Goal: Task Accomplishment & Management: Complete application form

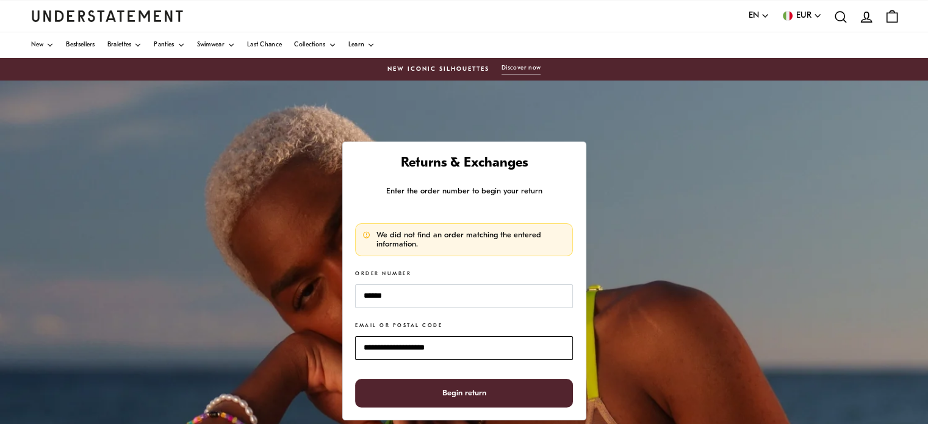
click at [456, 348] on input "**********" at bounding box center [463, 348] width 217 height 24
drag, startPoint x: 456, startPoint y: 348, endPoint x: 198, endPoint y: 334, distance: 257.9
click at [198, 334] on div "**********" at bounding box center [464, 386] width 928 height 610
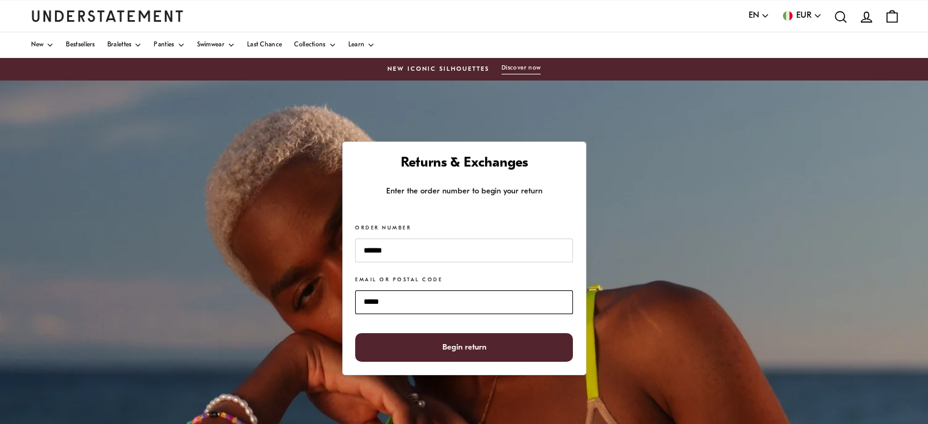
type input "*****"
click at [485, 345] on span "Begin return" at bounding box center [464, 347] width 44 height 27
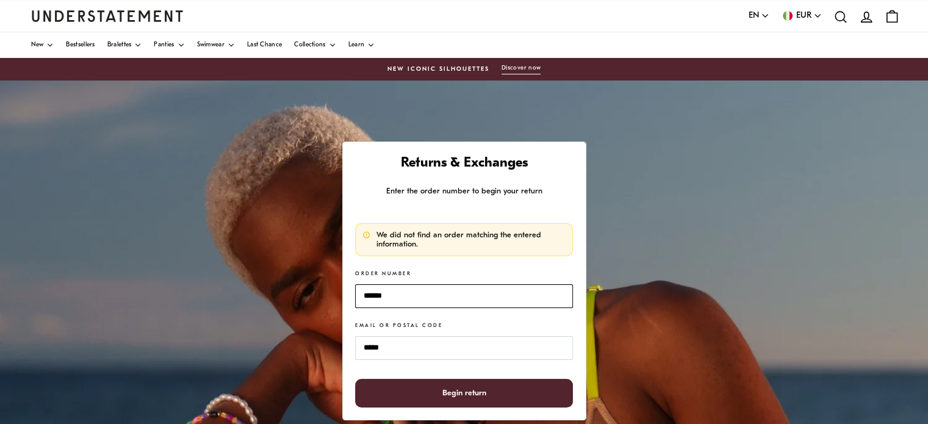
click at [441, 305] on input "******" at bounding box center [463, 296] width 217 height 24
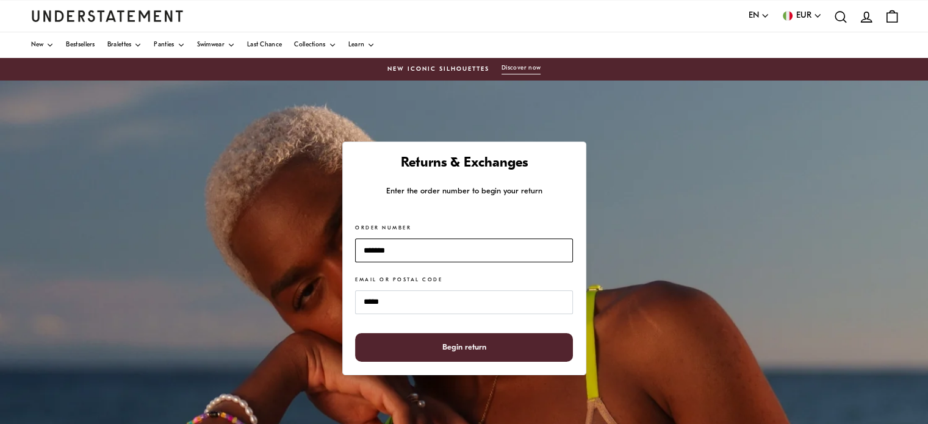
type input "*******"
click at [456, 347] on span "Begin return" at bounding box center [464, 347] width 44 height 27
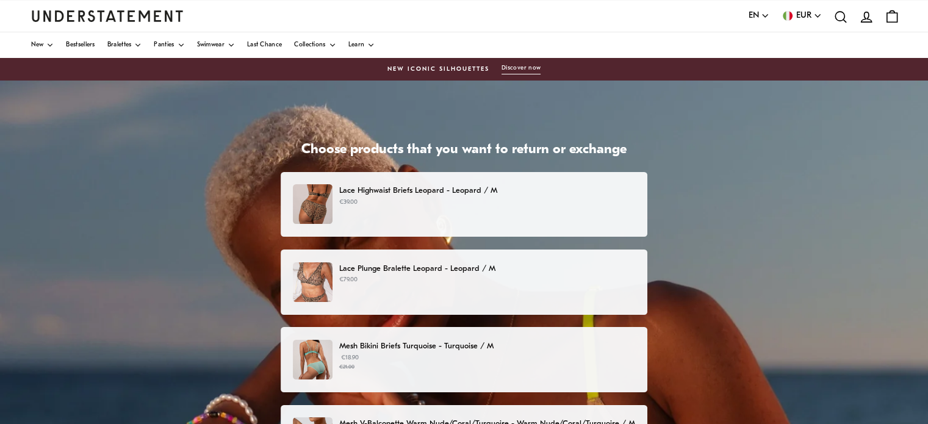
click at [448, 193] on p "Lace Highwaist Briefs Leopard - Leopard / M" at bounding box center [487, 190] width 296 height 13
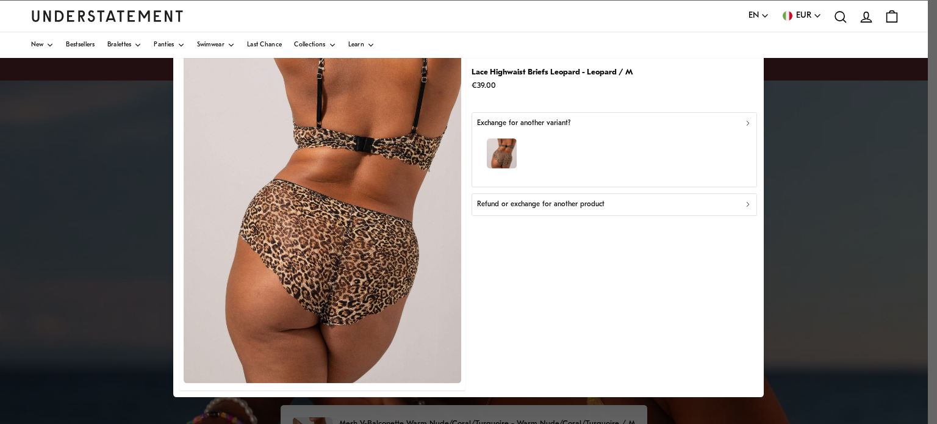
click at [747, 123] on icon "button" at bounding box center [748, 123] width 2 height 4
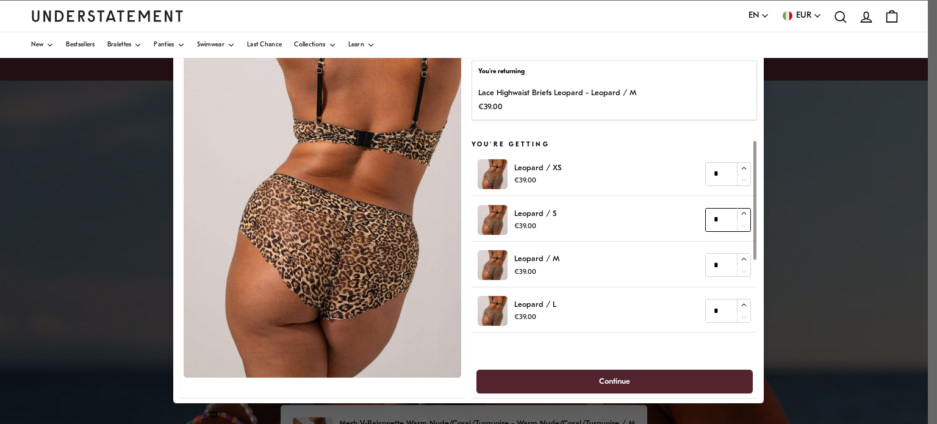
type input "*"
click at [740, 210] on icon "button" at bounding box center [744, 214] width 8 height 8
click at [659, 378] on span "Continue" at bounding box center [615, 381] width 250 height 23
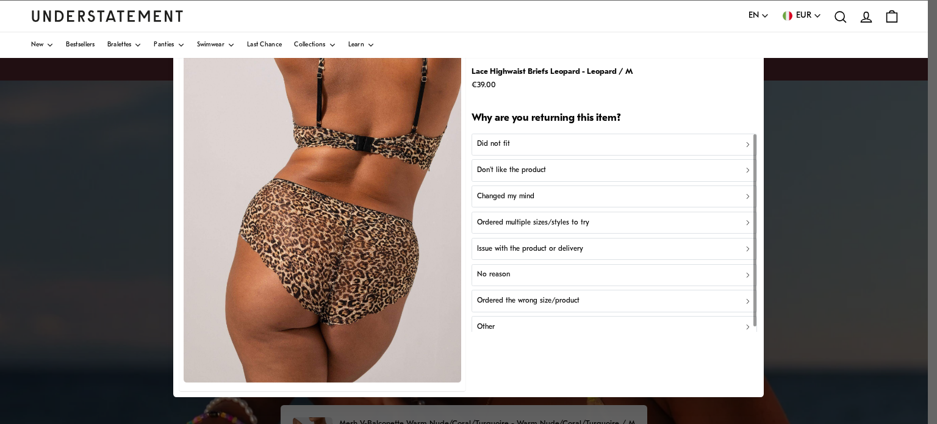
click at [529, 145] on div "Did not fit" at bounding box center [614, 145] width 275 height 12
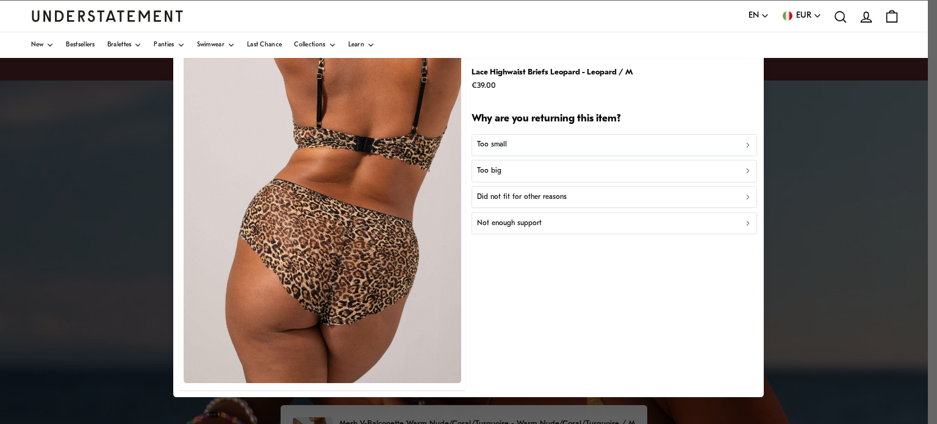
click at [527, 164] on button "Too big" at bounding box center [615, 171] width 286 height 22
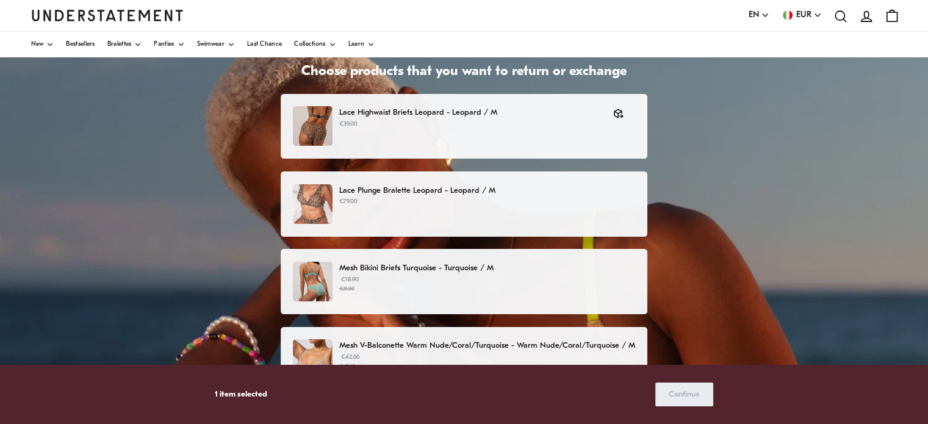
scroll to position [122, 0]
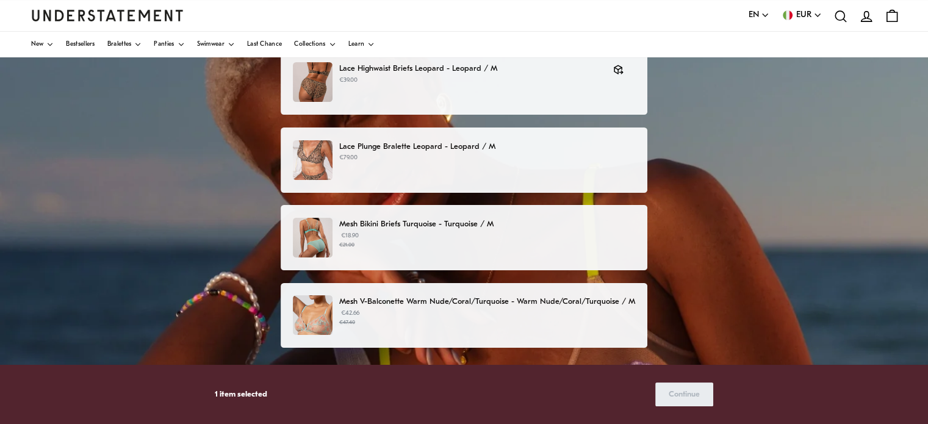
click at [478, 221] on p "Mesh Bikini Briefs Turquoise - Turquoise / M" at bounding box center [487, 224] width 296 height 13
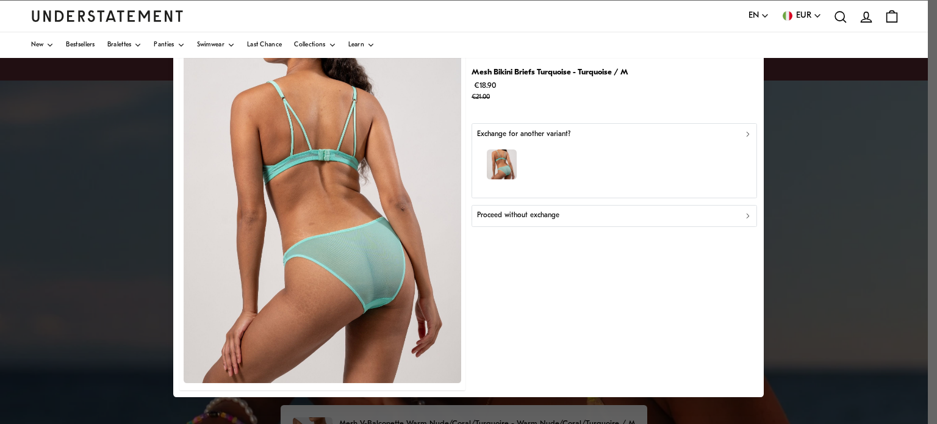
click at [746, 133] on icon "button" at bounding box center [748, 134] width 9 height 9
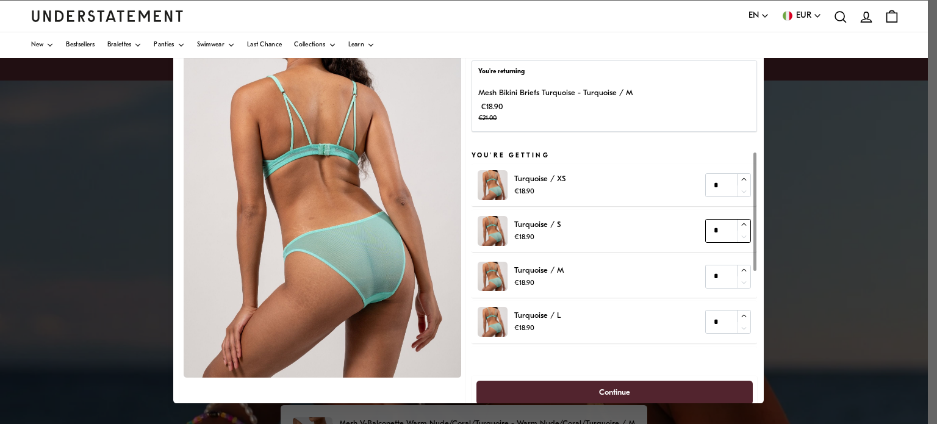
type input "*"
click at [740, 227] on icon "button" at bounding box center [744, 225] width 8 height 8
click at [637, 392] on span "Continue" at bounding box center [615, 392] width 250 height 23
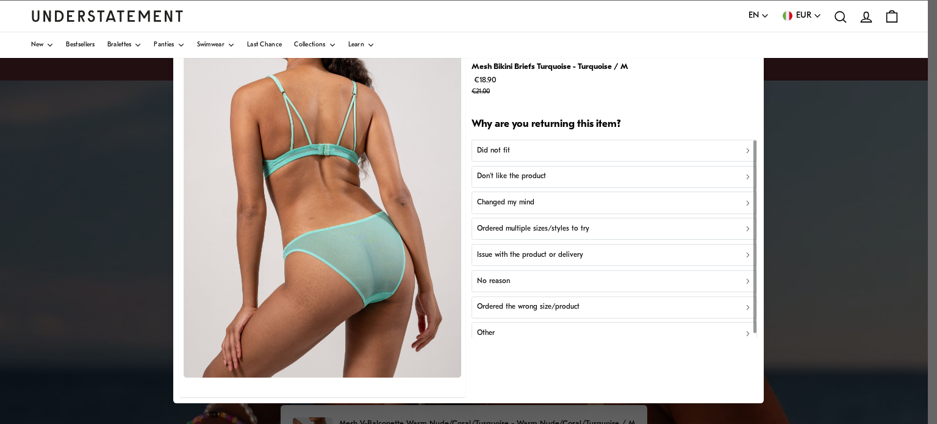
click at [478, 142] on button "Did not fit" at bounding box center [615, 150] width 286 height 22
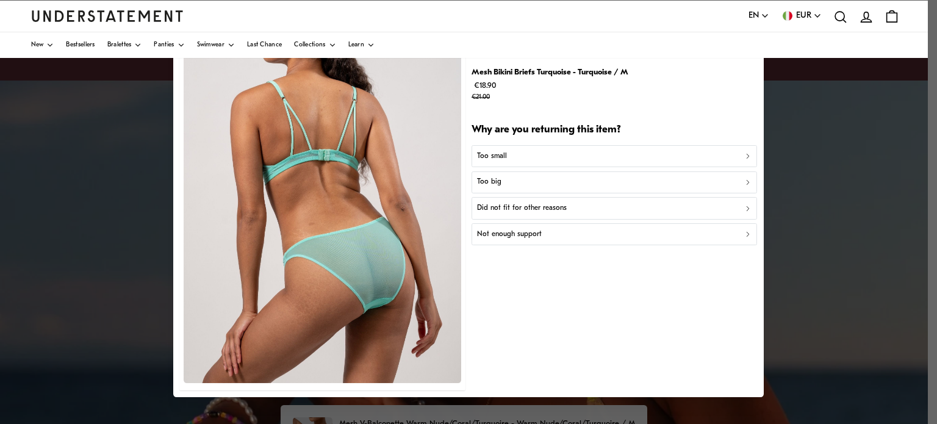
click at [491, 182] on p "Too big" at bounding box center [489, 182] width 24 height 12
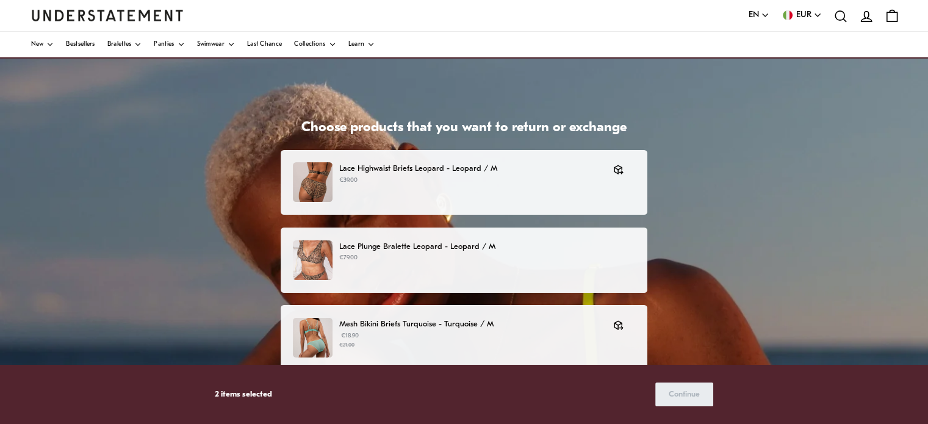
scroll to position [266, 0]
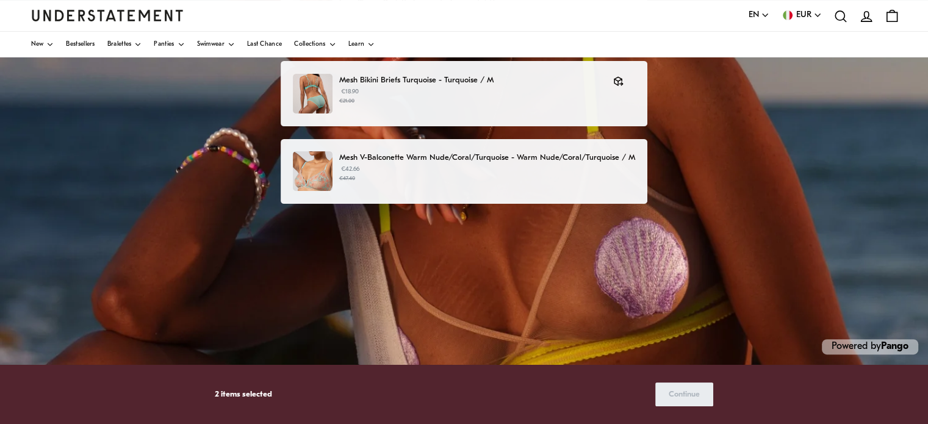
click at [872, 307] on div "Choose products that you want to return or exchange Lace Highwaist Briefs Leopa…" at bounding box center [464, 120] width 928 height 610
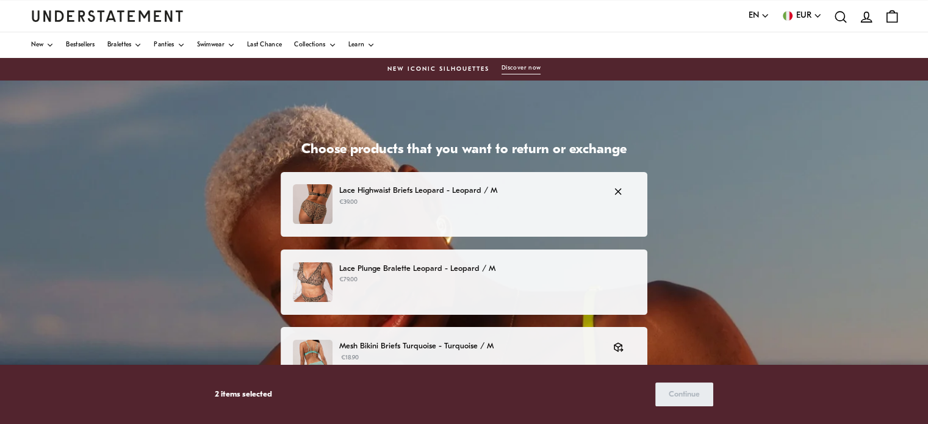
click at [476, 190] on p "Lace Highwaist Briefs Leopard - Leopard / M" at bounding box center [470, 190] width 262 height 13
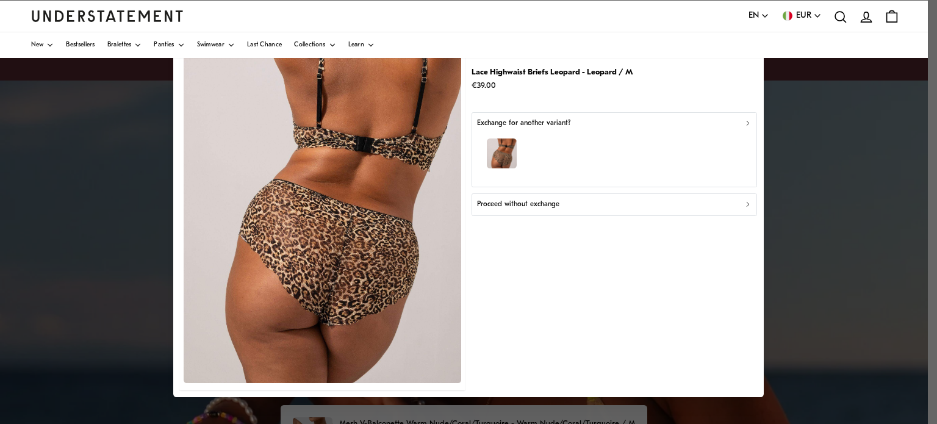
click at [743, 126] on div "Exchange for another variant?" at bounding box center [614, 124] width 275 height 12
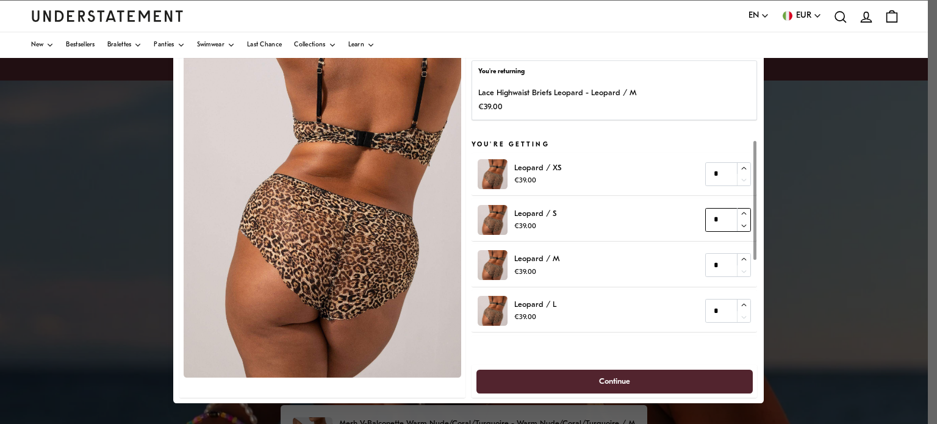
click at [740, 212] on icon "button" at bounding box center [744, 214] width 8 height 8
type input "*"
click at [737, 223] on button "button" at bounding box center [743, 226] width 13 height 12
click at [686, 380] on span "Continue" at bounding box center [615, 381] width 250 height 23
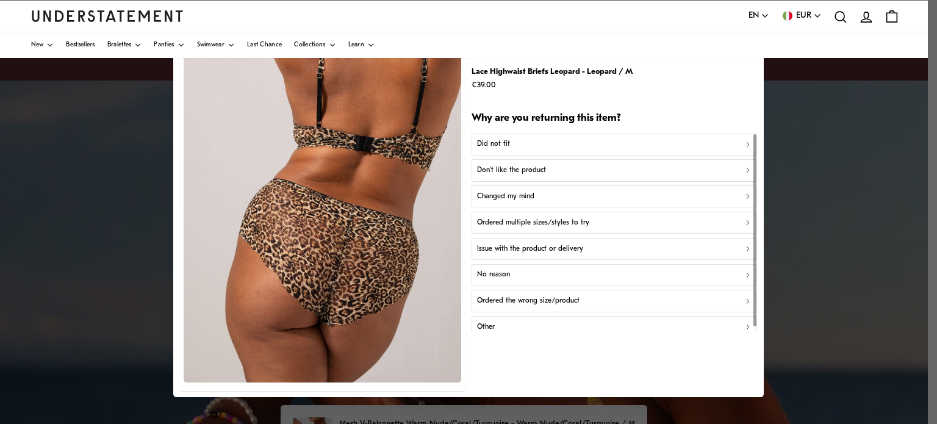
click at [641, 143] on div "Did not fit" at bounding box center [614, 145] width 275 height 12
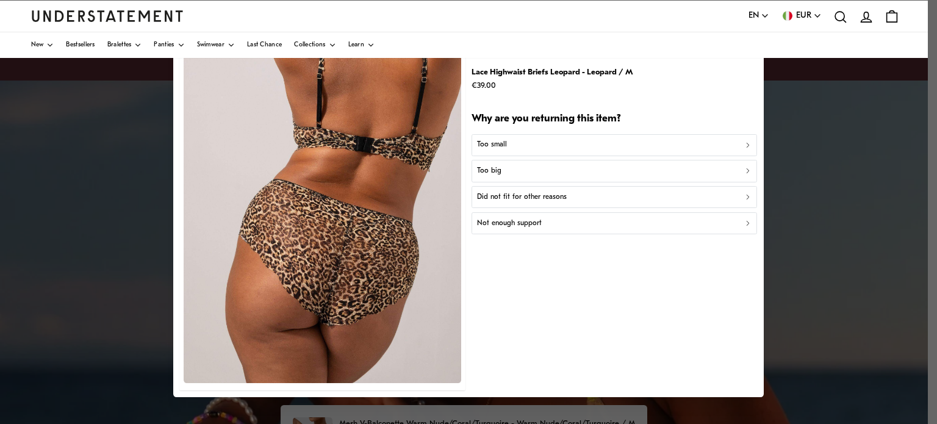
click at [636, 168] on div "Too big" at bounding box center [614, 171] width 275 height 12
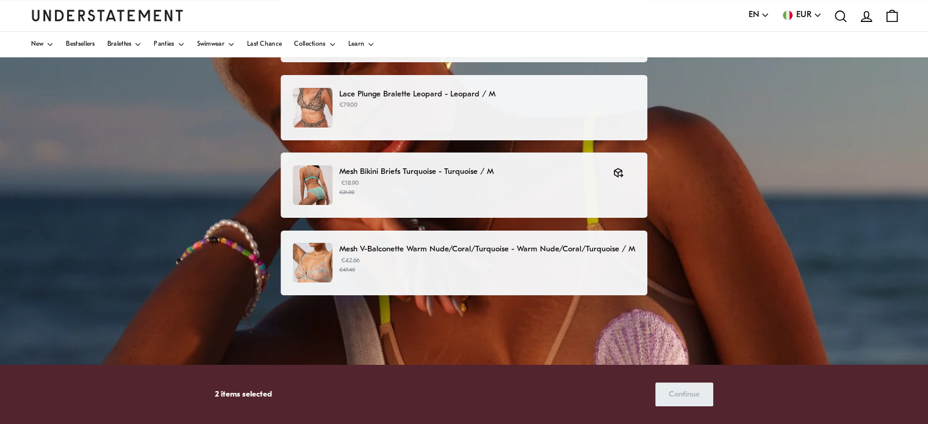
scroll to position [183, 0]
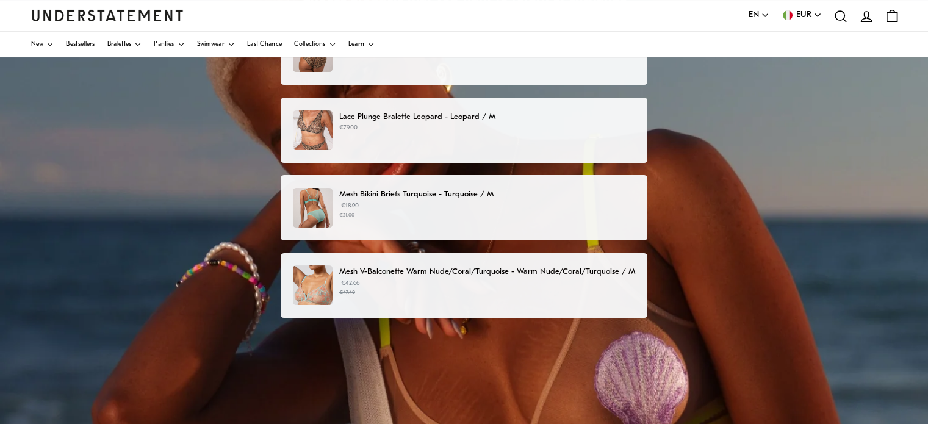
scroll to position [22, 0]
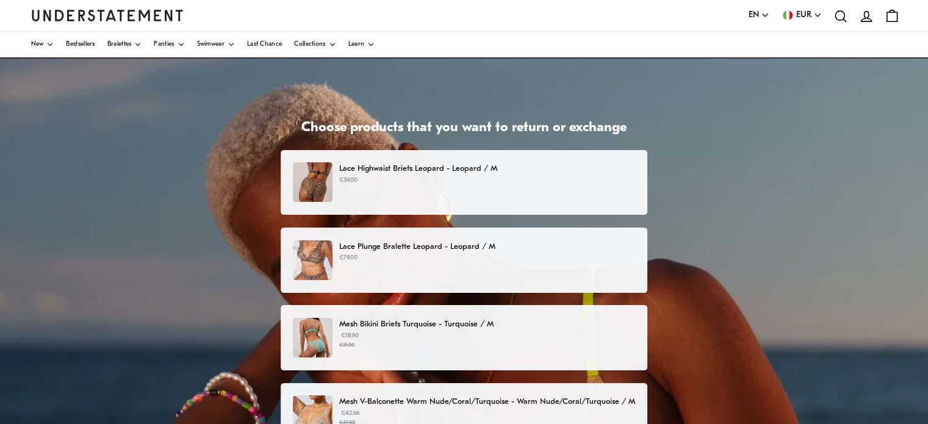
click at [478, 165] on p "Lace Highwaist Briefs Leopard - Leopard / M" at bounding box center [487, 168] width 296 height 13
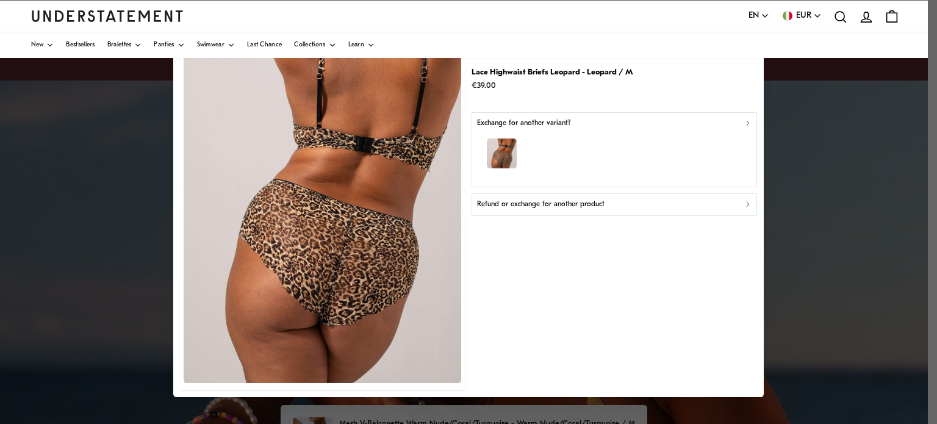
click at [745, 123] on icon "button" at bounding box center [748, 123] width 9 height 9
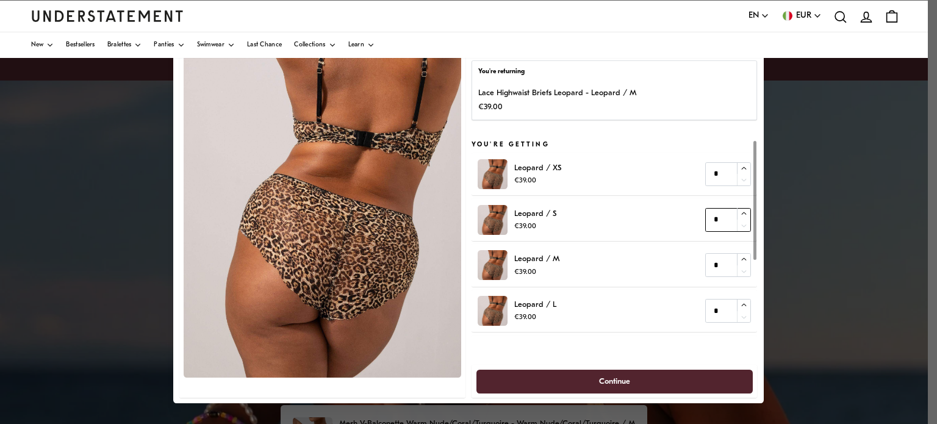
type input "*"
click at [740, 210] on icon "button" at bounding box center [744, 214] width 8 height 8
click at [665, 383] on span "Continue" at bounding box center [615, 381] width 250 height 23
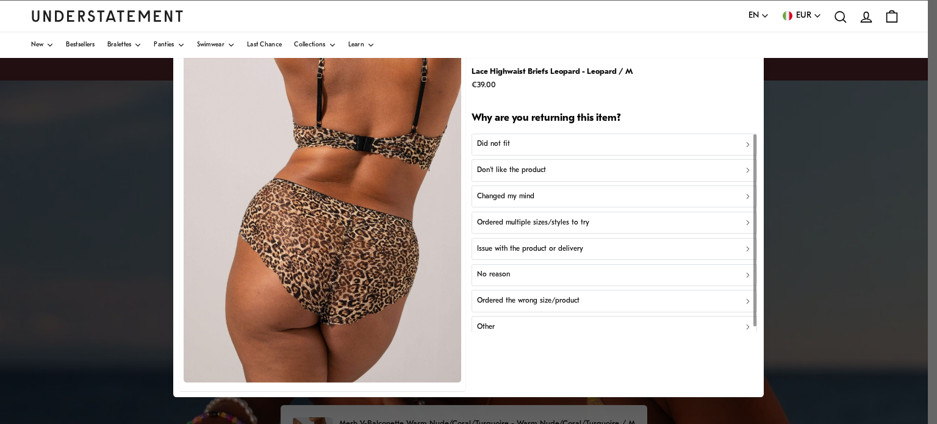
click at [595, 149] on div "Did not fit" at bounding box center [614, 145] width 275 height 12
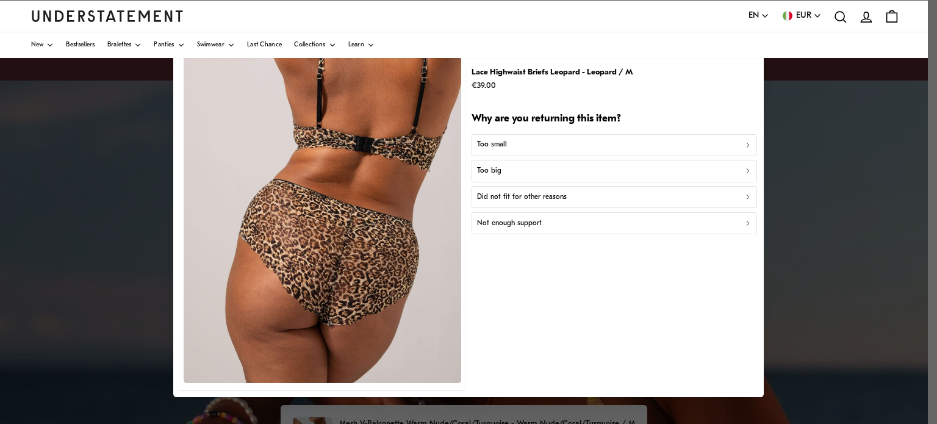
click at [579, 165] on div "Too big" at bounding box center [614, 171] width 275 height 12
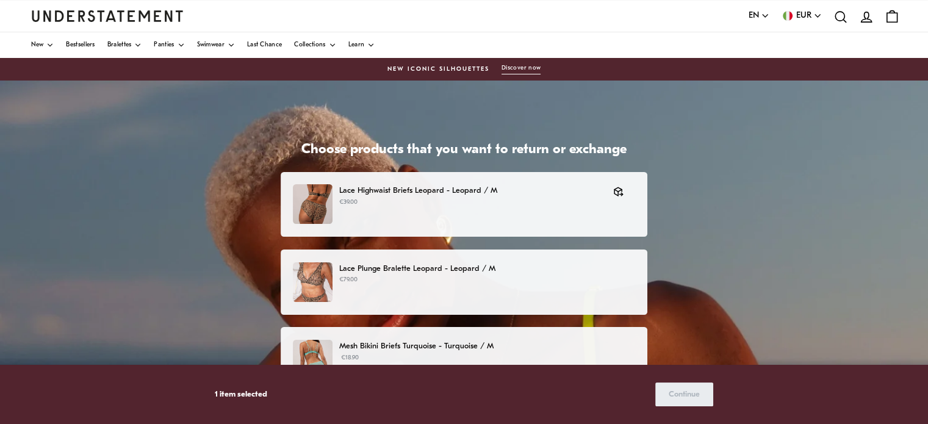
scroll to position [122, 0]
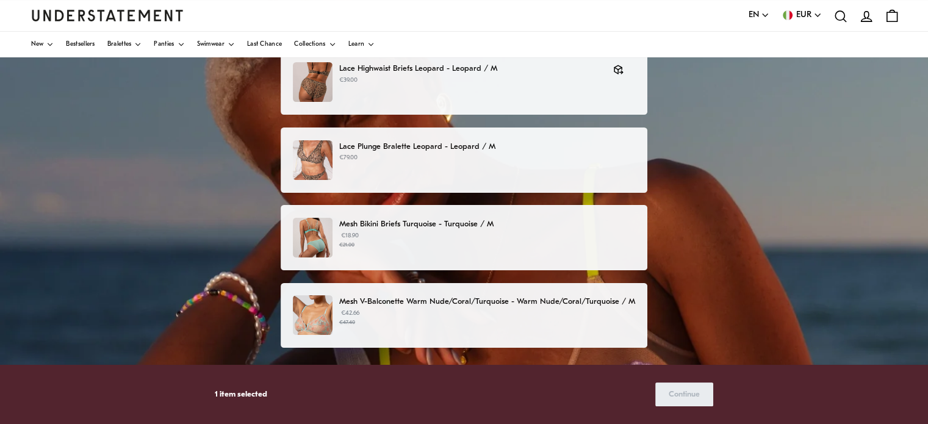
click at [434, 226] on p "Mesh Bikini Briefs Turquoise - Turquoise / M" at bounding box center [487, 224] width 296 height 13
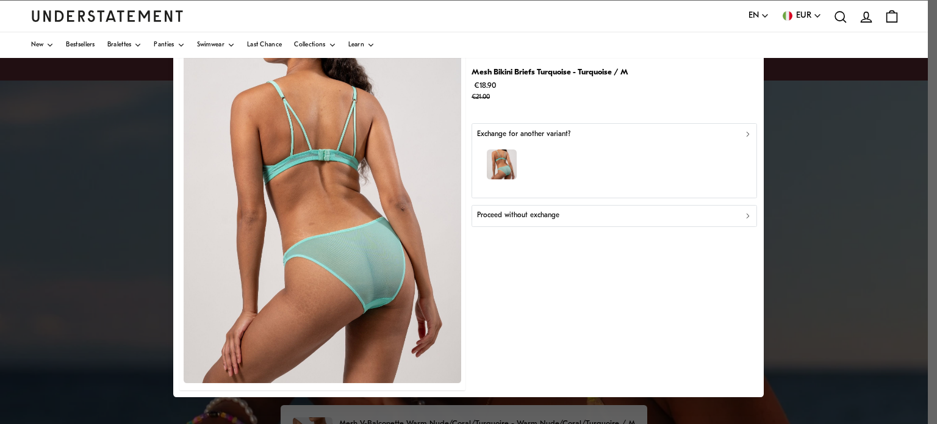
click at [746, 136] on icon "button" at bounding box center [748, 134] width 9 height 9
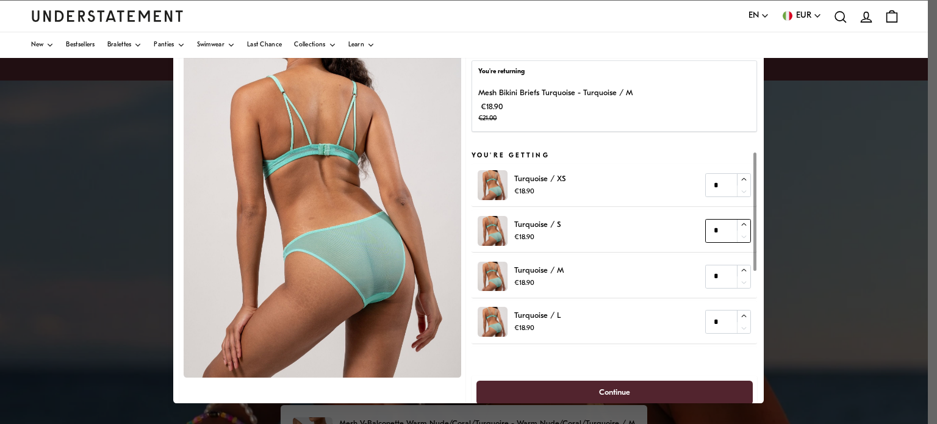
type input "*"
click at [740, 226] on icon "button" at bounding box center [744, 225] width 8 height 8
click at [672, 397] on span "Continue" at bounding box center [615, 392] width 250 height 23
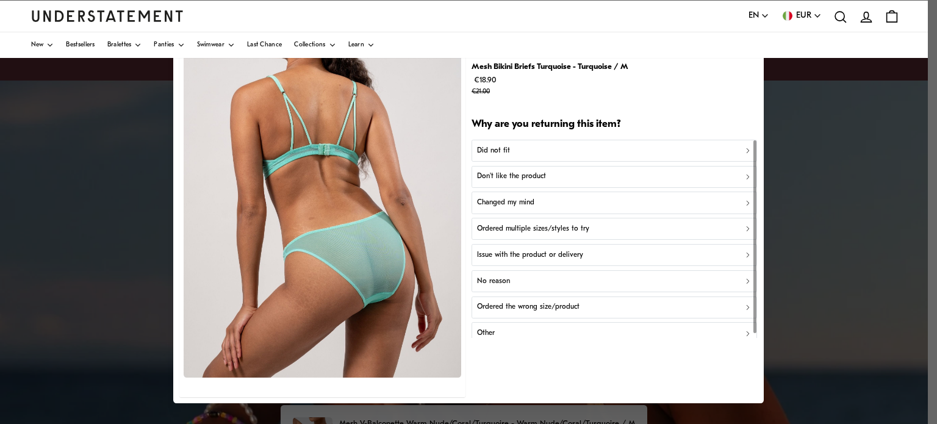
click at [664, 149] on div "Did not fit" at bounding box center [614, 151] width 275 height 12
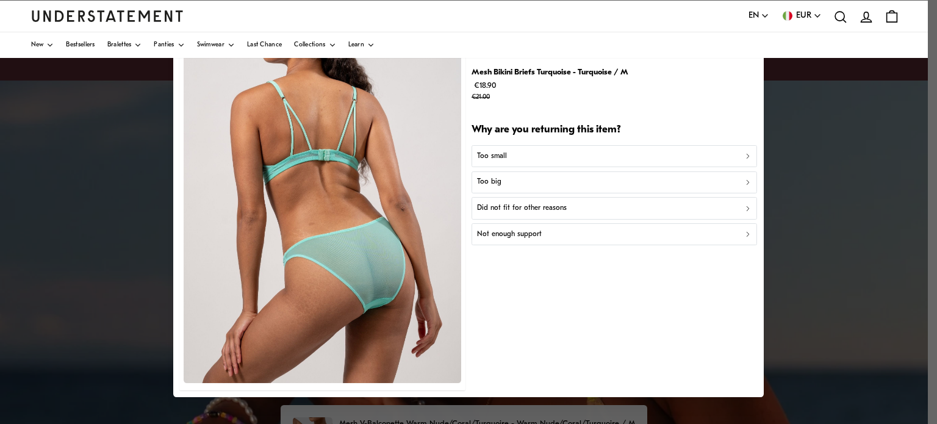
click at [631, 185] on div "Too big" at bounding box center [614, 182] width 275 height 12
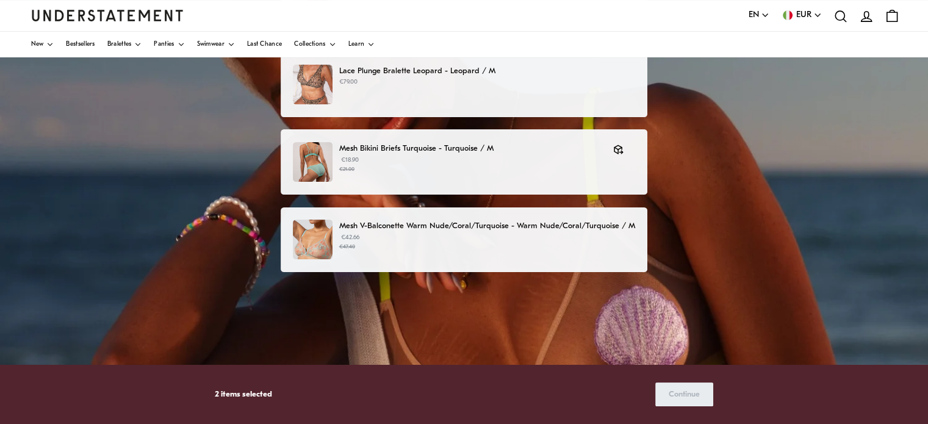
scroll to position [122, 0]
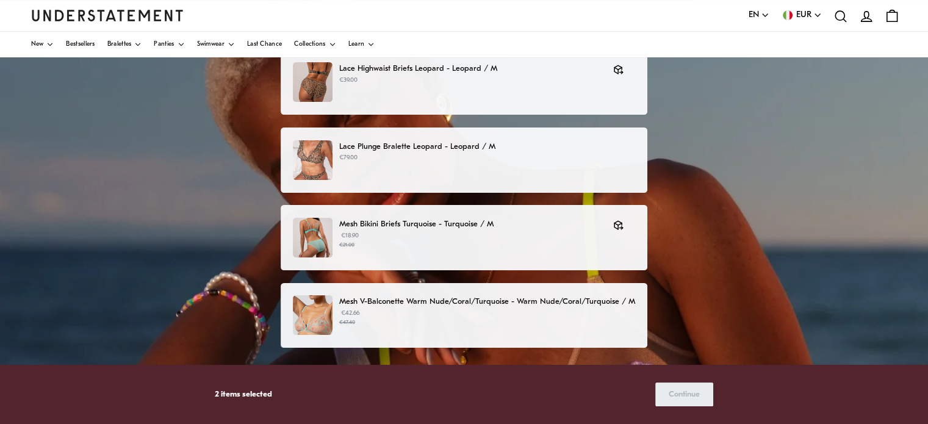
click at [403, 143] on p "Lace Plunge Bralette Leopard - Leopard / M" at bounding box center [487, 146] width 296 height 13
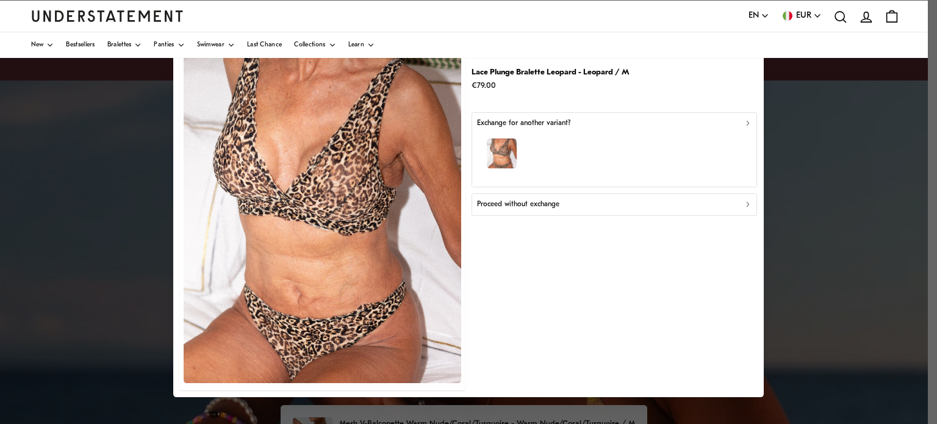
click at [616, 206] on div "Proceed without exchange" at bounding box center [614, 205] width 275 height 12
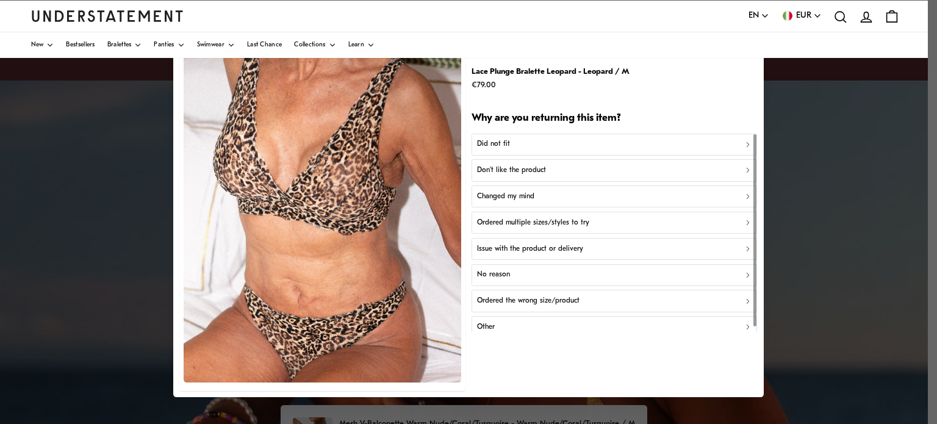
click at [868, 308] on div at bounding box center [468, 212] width 937 height 424
click at [683, 87] on div "Lace Plunge Bralette Leopard - Leopard / M €79.00" at bounding box center [615, 78] width 286 height 27
click at [10, 292] on div at bounding box center [468, 212] width 937 height 424
click at [885, 287] on div at bounding box center [468, 212] width 937 height 424
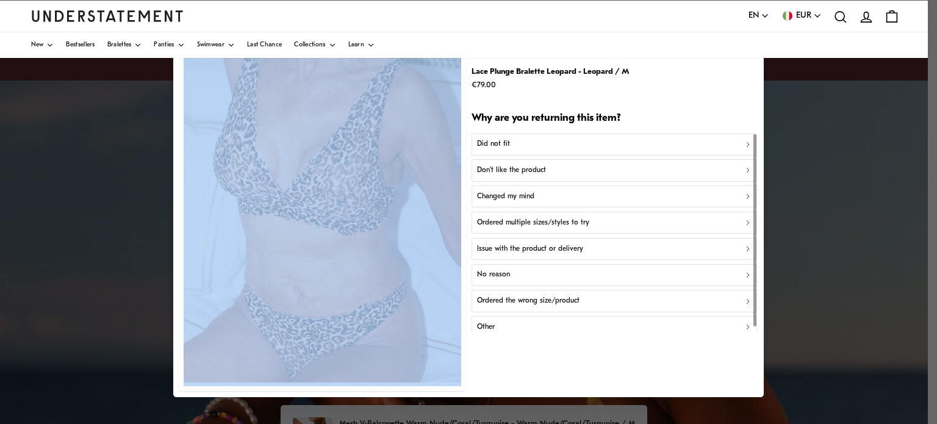
click at [885, 287] on div at bounding box center [468, 212] width 937 height 424
